Goal: Contribute content

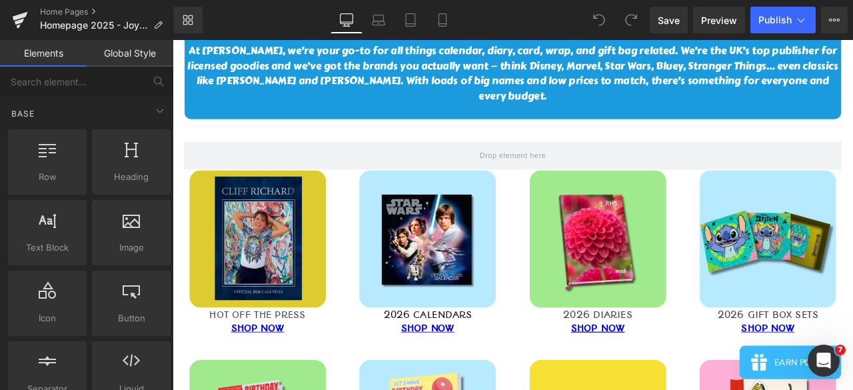
scroll to position [400, 0]
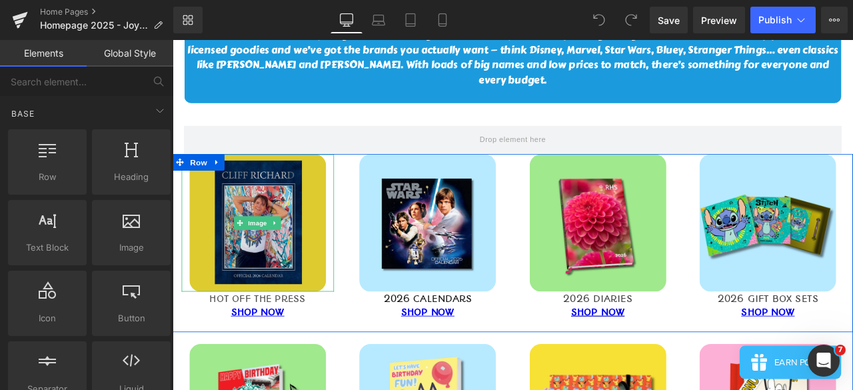
click at [300, 265] on img at bounding box center [274, 256] width 162 height 162
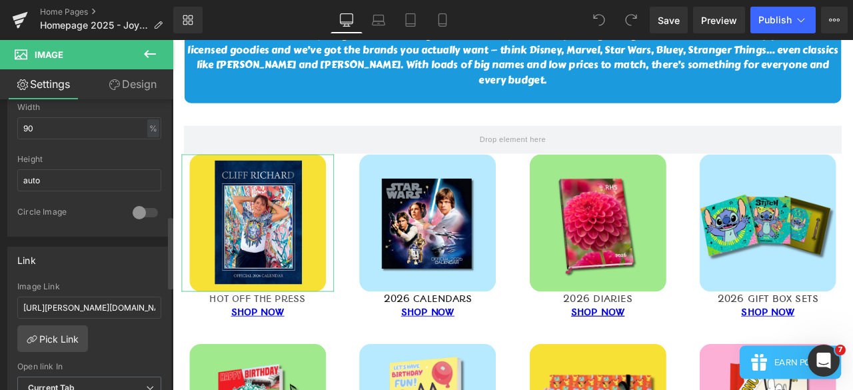
scroll to position [466, 0]
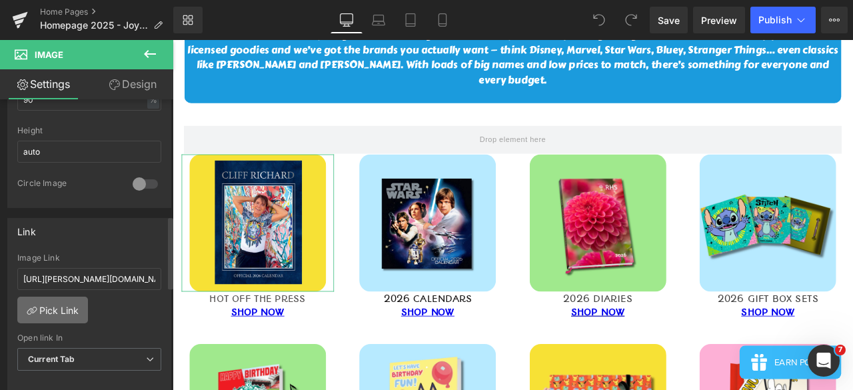
click at [58, 309] on link "Pick Link" at bounding box center [52, 309] width 71 height 27
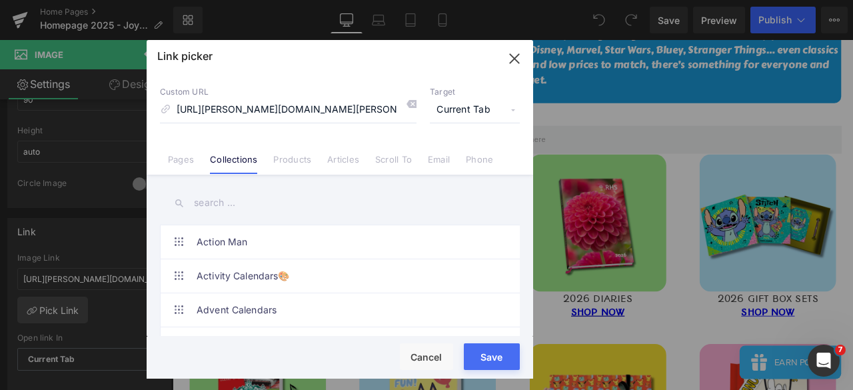
click at [235, 193] on input "text" at bounding box center [340, 203] width 360 height 30
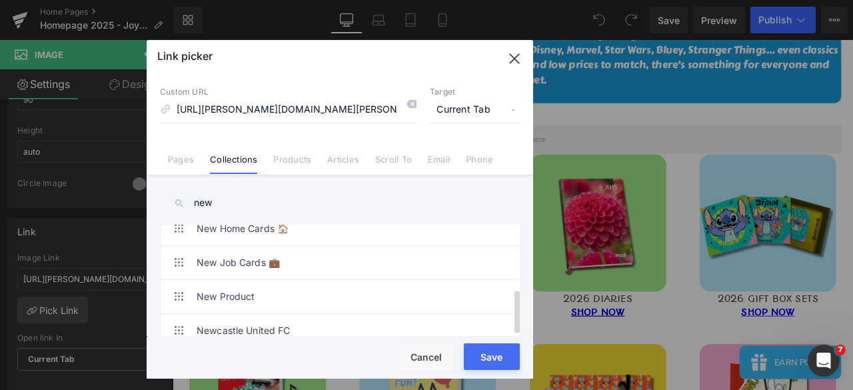
scroll to position [164, 0]
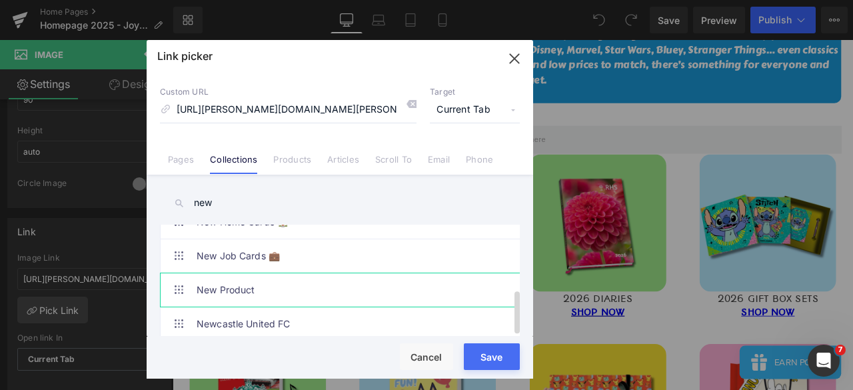
type input "new"
drag, startPoint x: 286, startPoint y: 276, endPoint x: 313, endPoint y: 286, distance: 28.5
click at [287, 276] on link "New Product" at bounding box center [343, 289] width 293 height 33
type input "/collections/new-product"
click at [505, 352] on button "Save" at bounding box center [492, 356] width 56 height 27
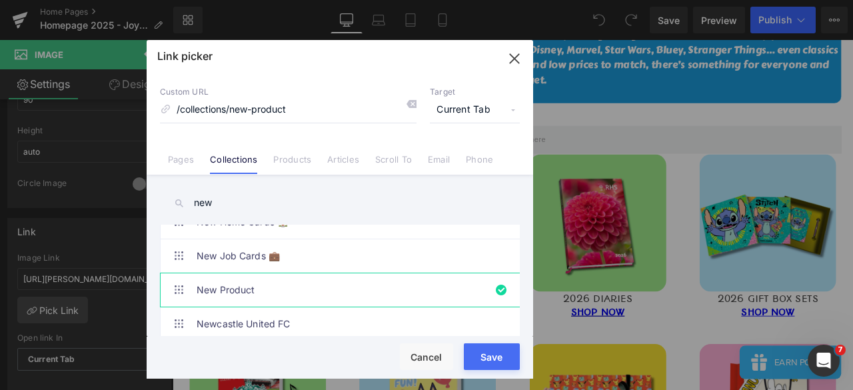
type input "/collections/new-product"
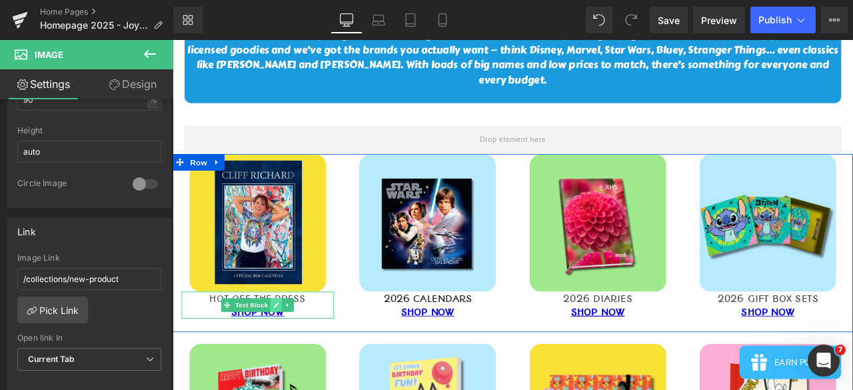
click at [292, 350] on icon at bounding box center [295, 353] width 7 height 7
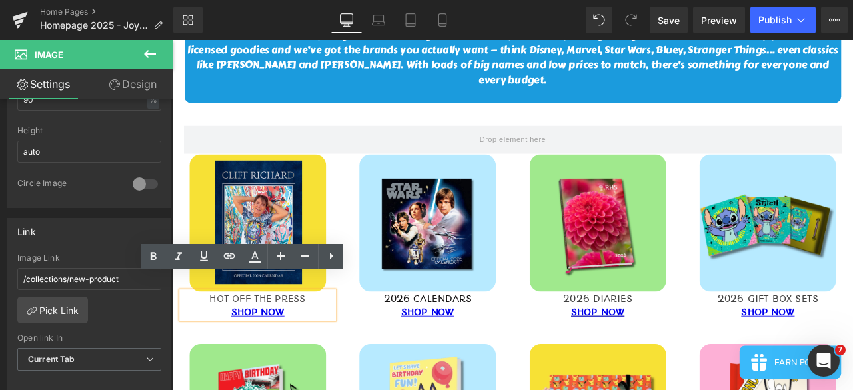
click at [289, 338] on div "HOT OFF THE PRESS" at bounding box center [273, 346] width 181 height 16
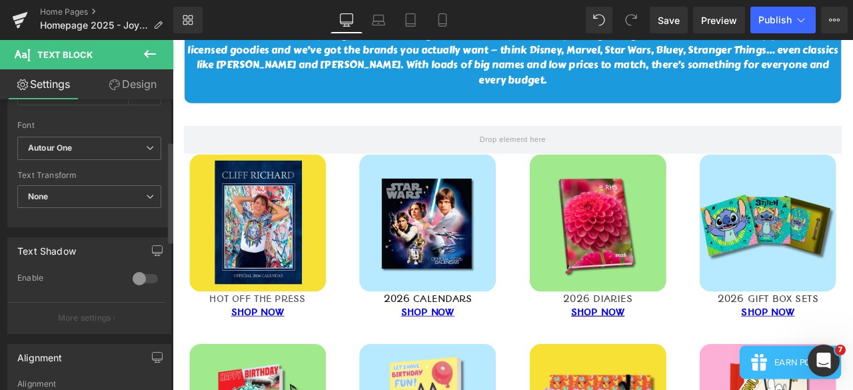
scroll to position [0, 0]
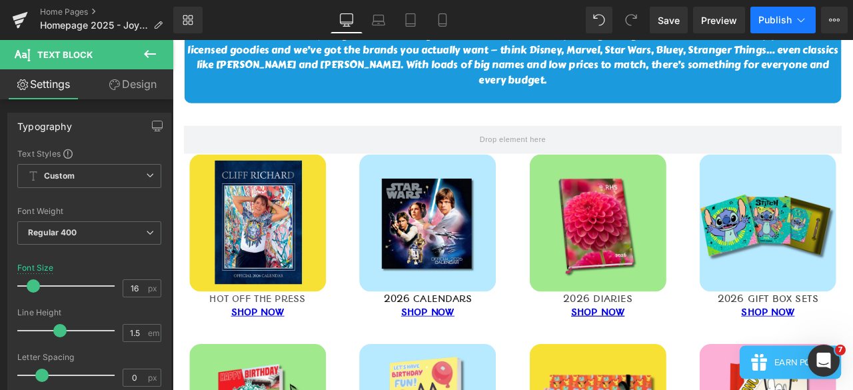
click at [775, 23] on span "Publish" at bounding box center [774, 20] width 33 height 11
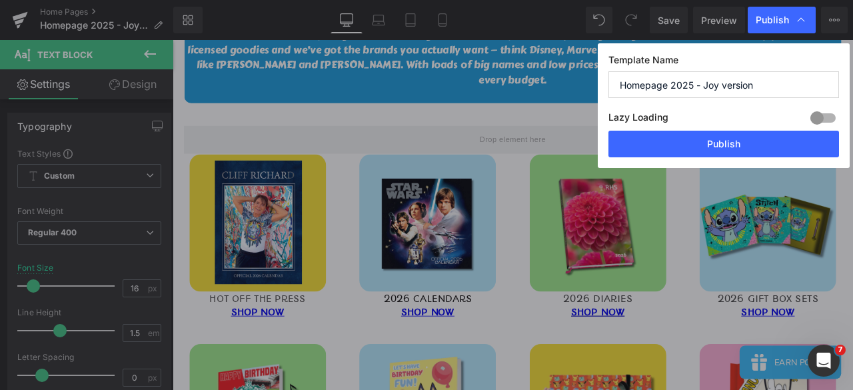
drag, startPoint x: 723, startPoint y: 153, endPoint x: 718, endPoint y: 158, distance: 7.1
click at [719, 157] on div "Template Name Homepage 2025 - Joy version Lazy Loading Build Upgrade plan to un…" at bounding box center [724, 105] width 252 height 125
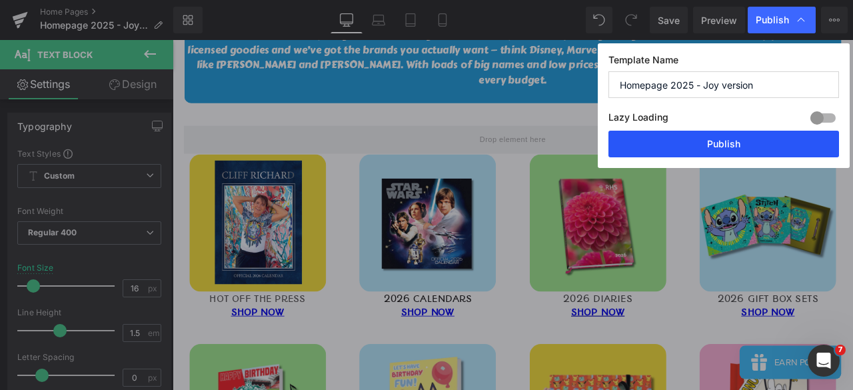
click at [726, 133] on button "Publish" at bounding box center [723, 144] width 231 height 27
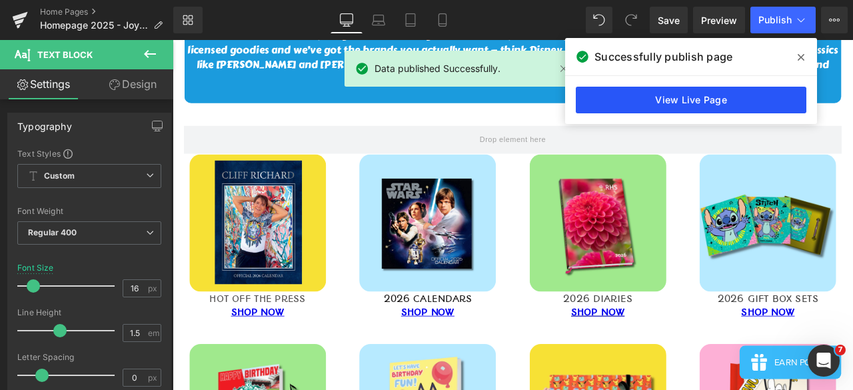
click at [686, 106] on link "View Live Page" at bounding box center [691, 100] width 231 height 27
